Goal: Navigation & Orientation: Understand site structure

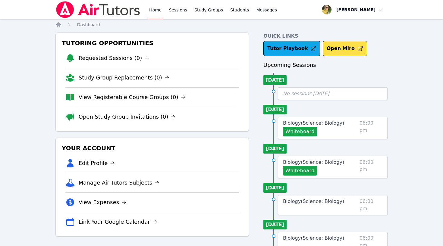
click at [370, 11] on span "button" at bounding box center [353, 9] width 66 height 13
click at [354, 21] on link "Profile" at bounding box center [355, 23] width 58 height 11
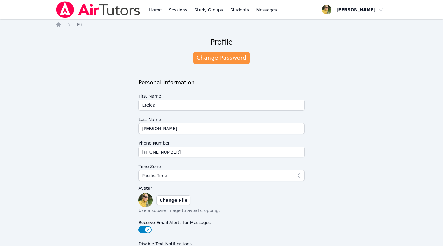
click at [106, 6] on img at bounding box center [97, 9] width 85 height 17
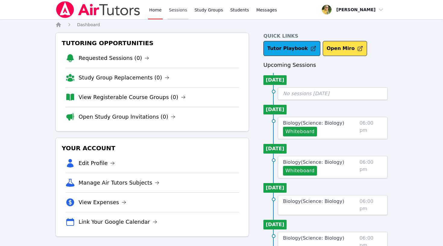
click at [178, 10] on link "Sessions" at bounding box center [178, 9] width 21 height 19
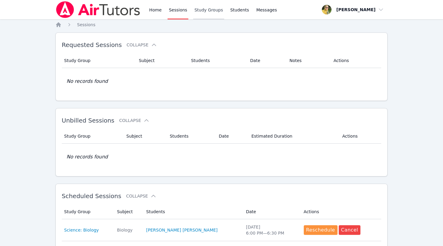
click at [210, 12] on link "Study Groups" at bounding box center [208, 9] width 31 height 19
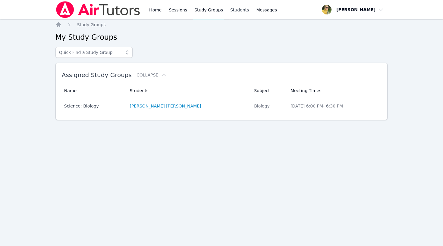
click at [237, 11] on link "Students" at bounding box center [239, 9] width 21 height 19
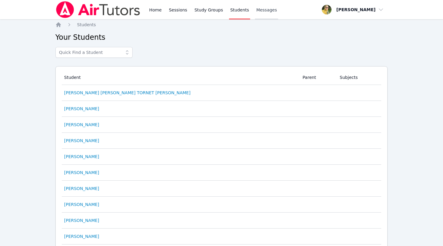
click at [259, 12] on span "Messages" at bounding box center [266, 10] width 21 height 6
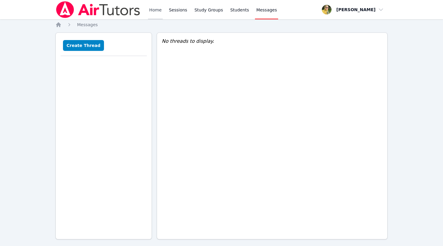
click at [152, 9] on link "Home" at bounding box center [155, 9] width 15 height 19
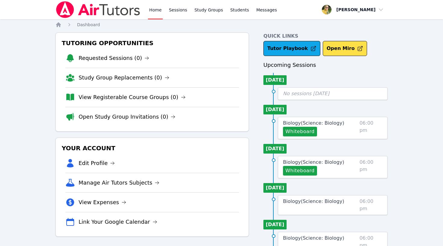
click at [343, 9] on span "button" at bounding box center [353, 9] width 66 height 13
click at [87, 12] on img at bounding box center [97, 9] width 85 height 17
